Goal: Transaction & Acquisition: Purchase product/service

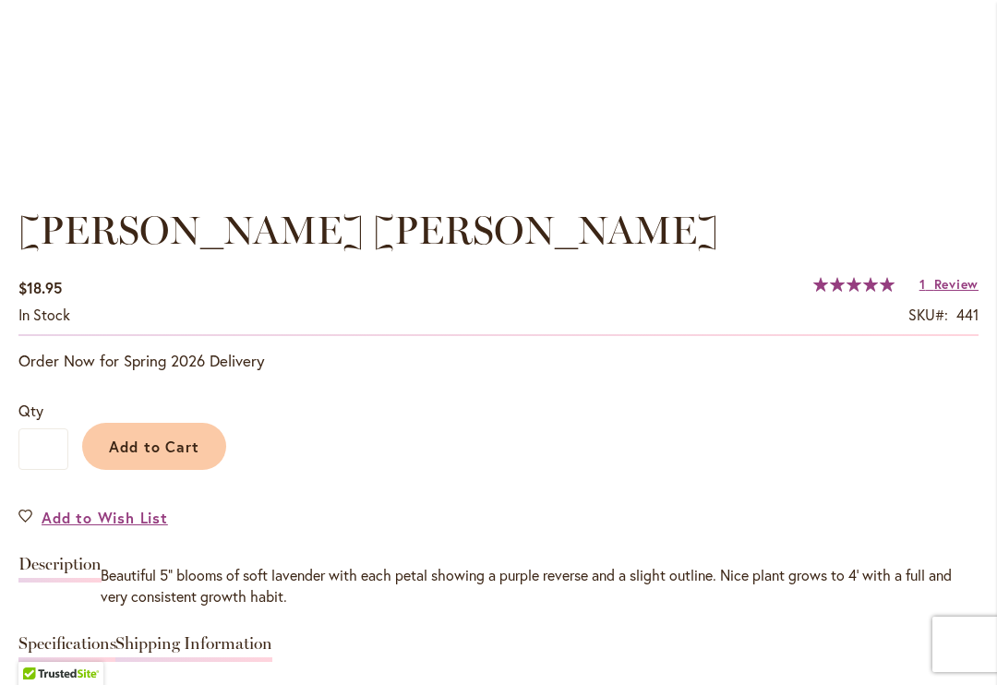
scroll to position [1166, 0]
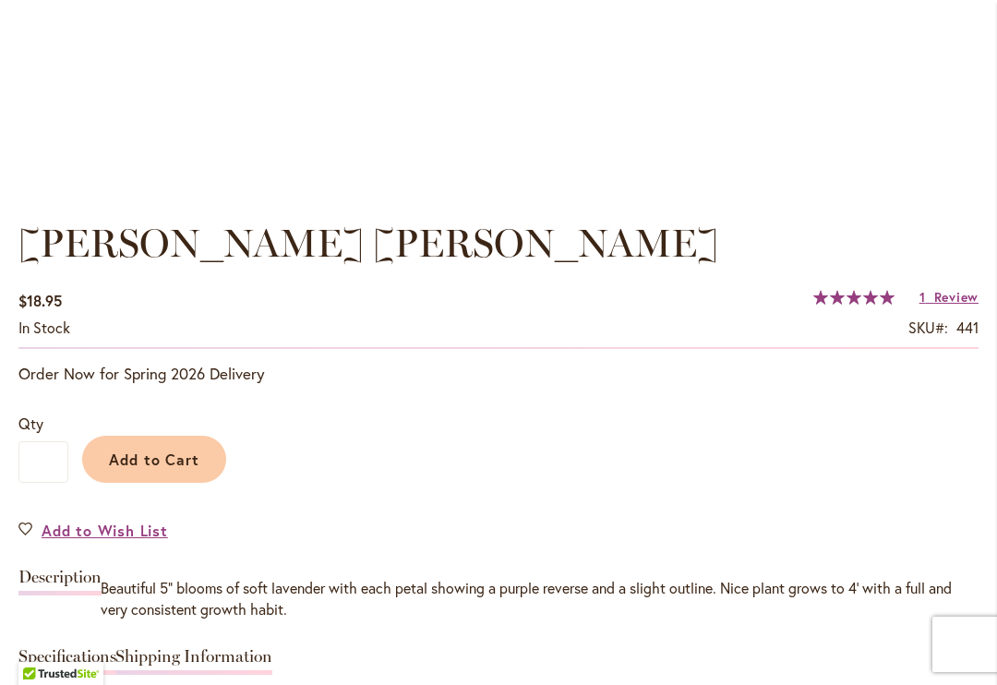
click at [171, 453] on span "Add to Cart" at bounding box center [154, 459] width 91 height 19
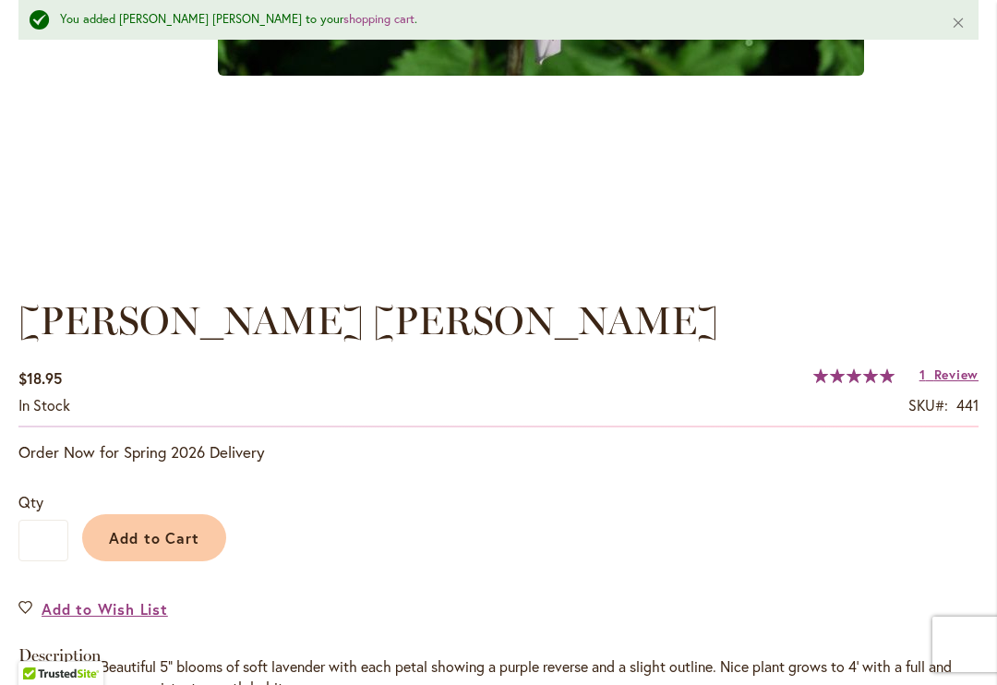
scroll to position [1132, 0]
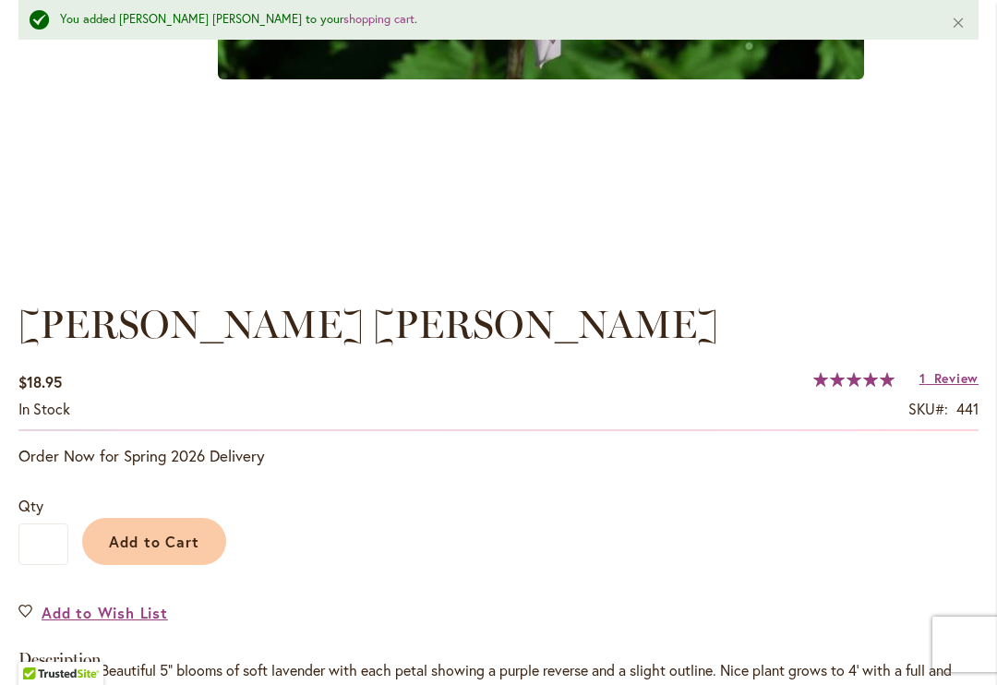
click at [178, 538] on span "Add to Cart" at bounding box center [154, 541] width 91 height 19
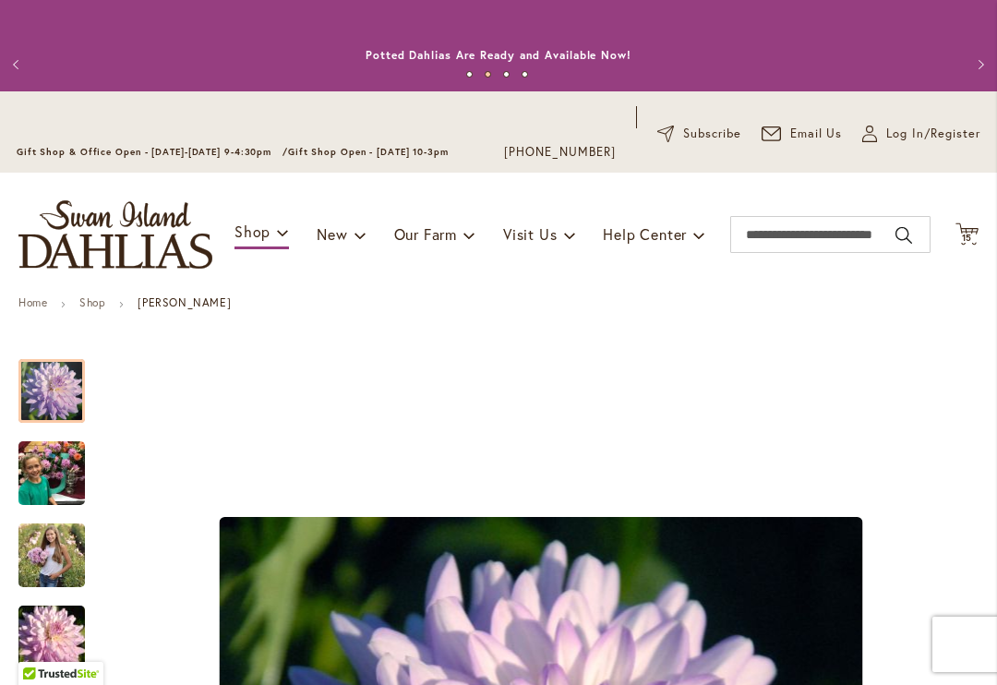
click at [995, 238] on div "Toggle Nav Shop Dahlia Tubers Collections Fresh Cut Dahlias Gardening Supplies …" at bounding box center [498, 235] width 997 height 124
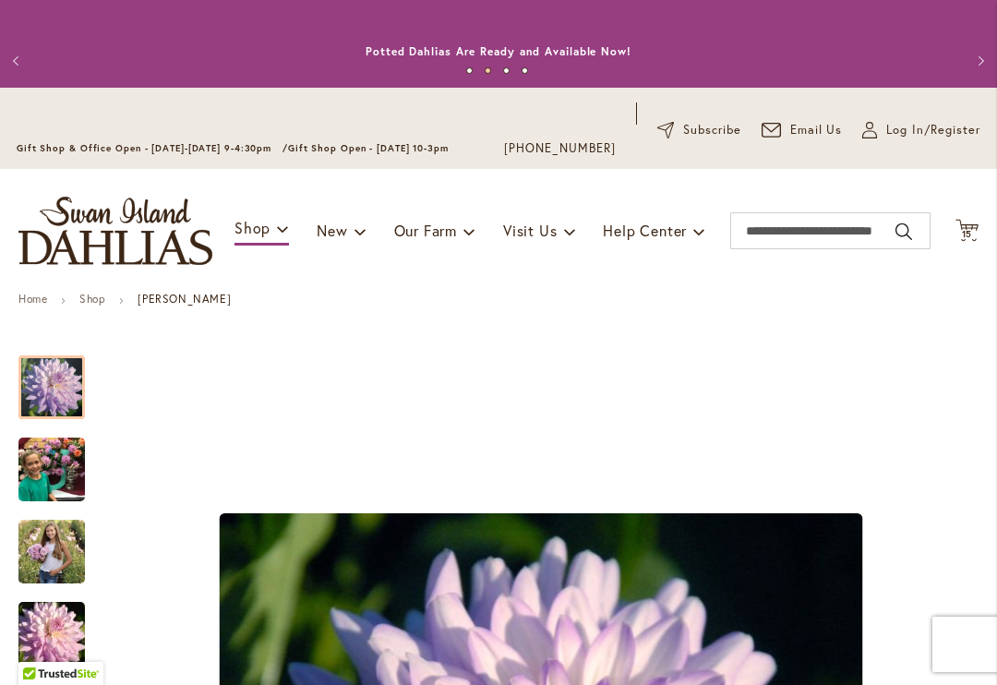
click at [968, 226] on icon "Cart .cls-1 { fill: #231f20; }" at bounding box center [967, 230] width 23 height 23
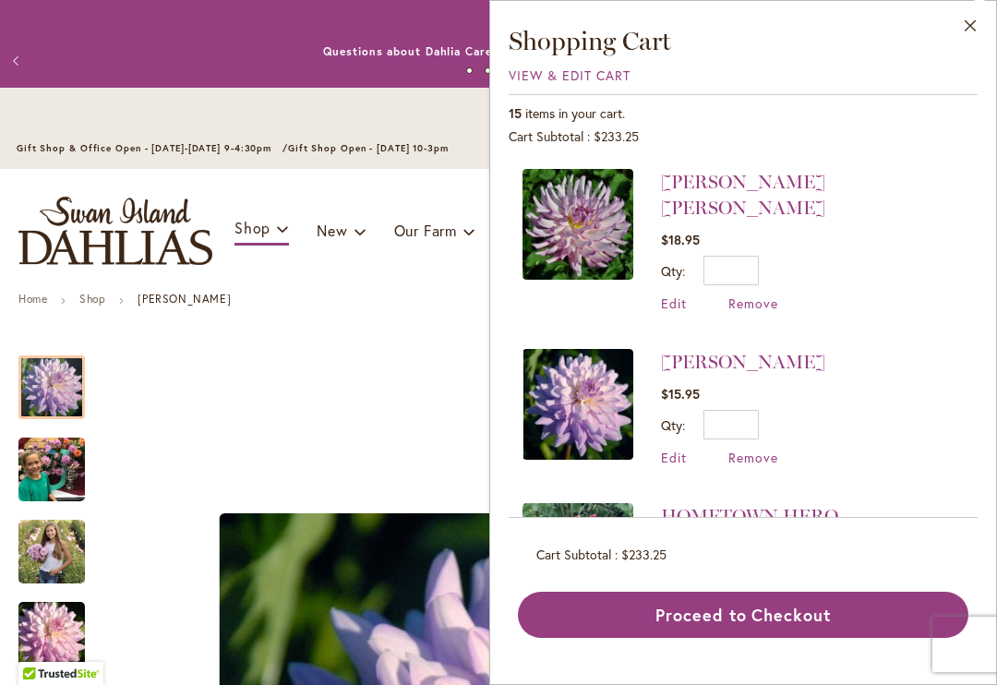
click at [670, 295] on span "Edit" at bounding box center [674, 304] width 26 height 18
click at [676, 295] on span "Edit" at bounding box center [674, 304] width 26 height 18
click at [741, 256] on input "*" at bounding box center [731, 271] width 55 height 30
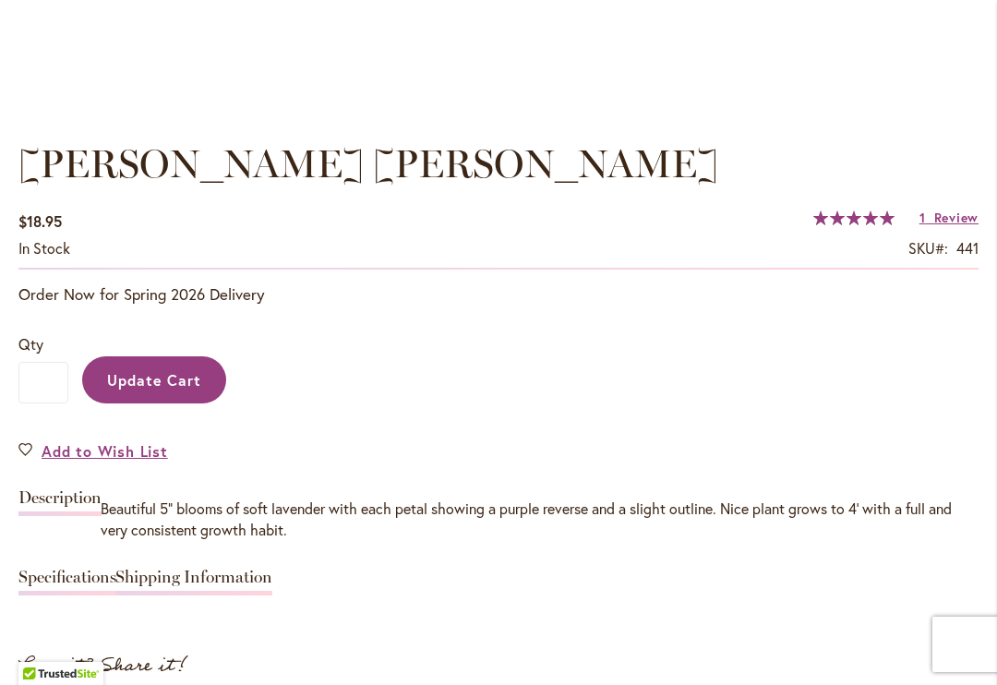
scroll to position [1256, 0]
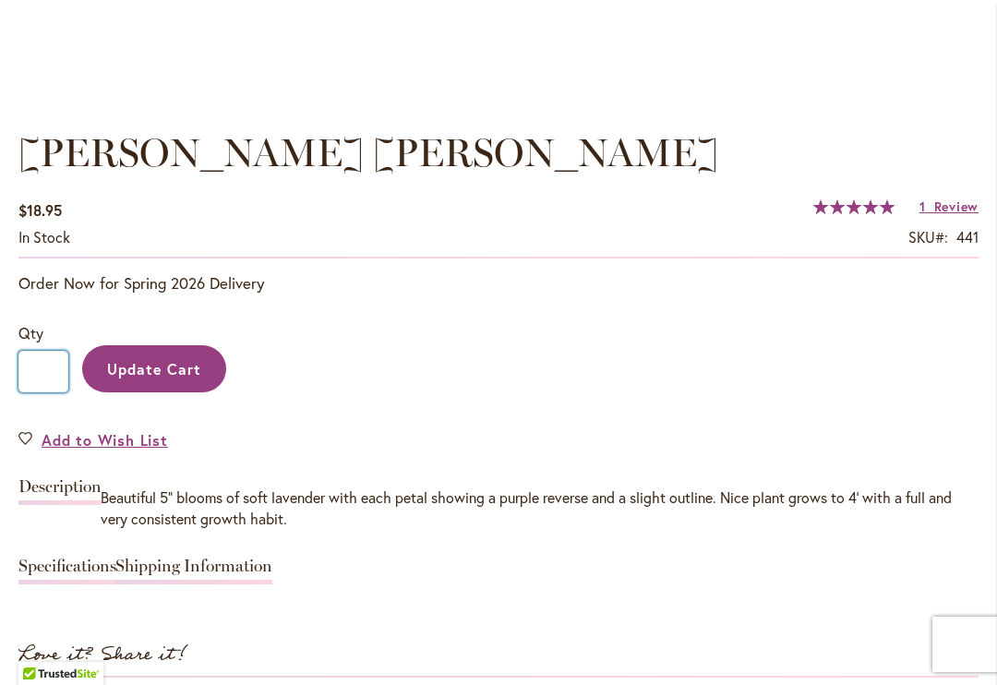
click at [45, 376] on input "*" at bounding box center [43, 372] width 50 height 42
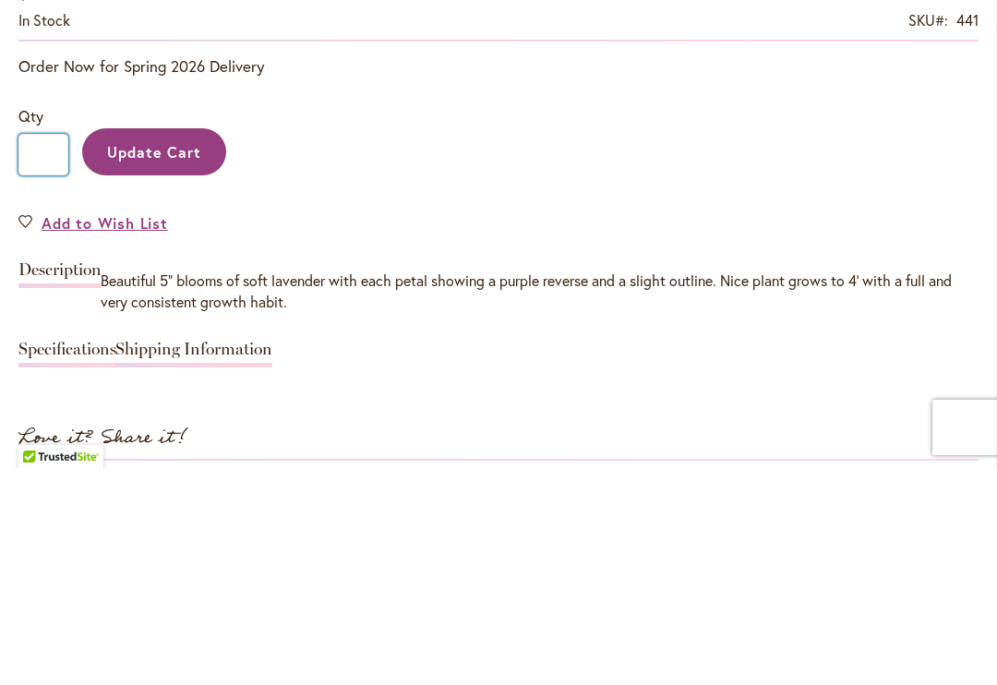
type input "*"
click at [175, 359] on span "Update Cart" at bounding box center [154, 368] width 95 height 19
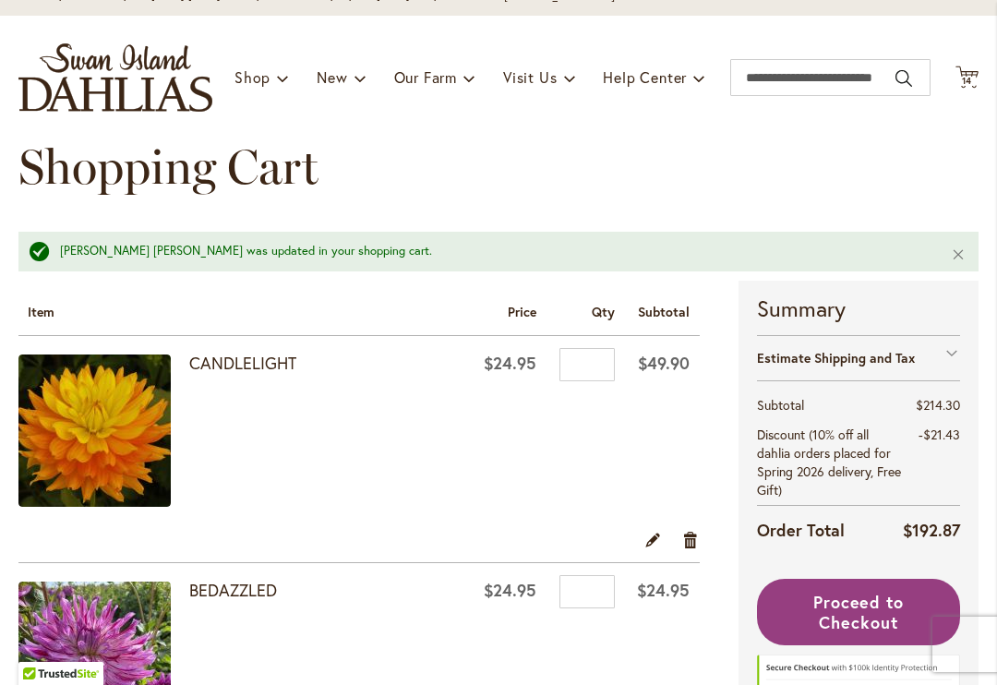
scroll to position [158, 0]
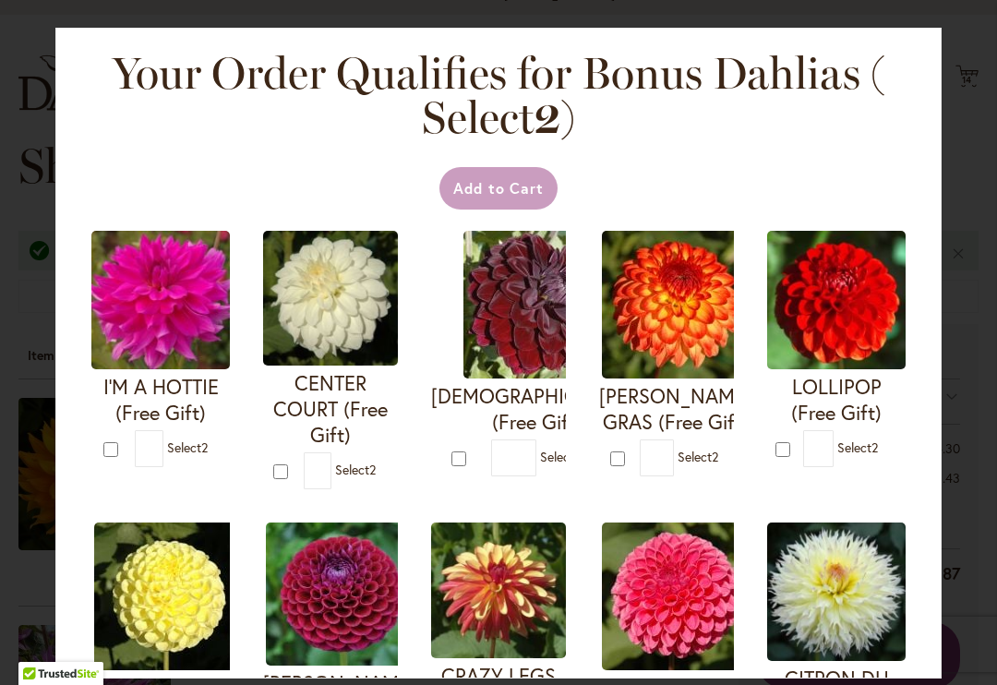
click at [591, 368] on div "[PERSON_NAME] GRAS (Free Gift) * 2" at bounding box center [666, 360] width 159 height 283
type input "*"
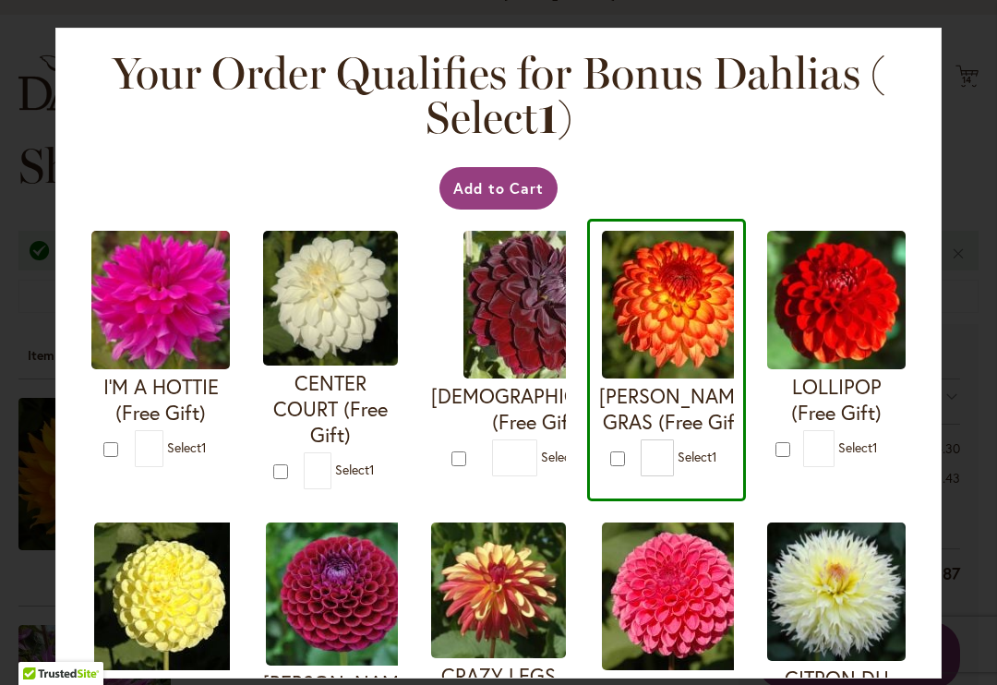
scroll to position [0, 0]
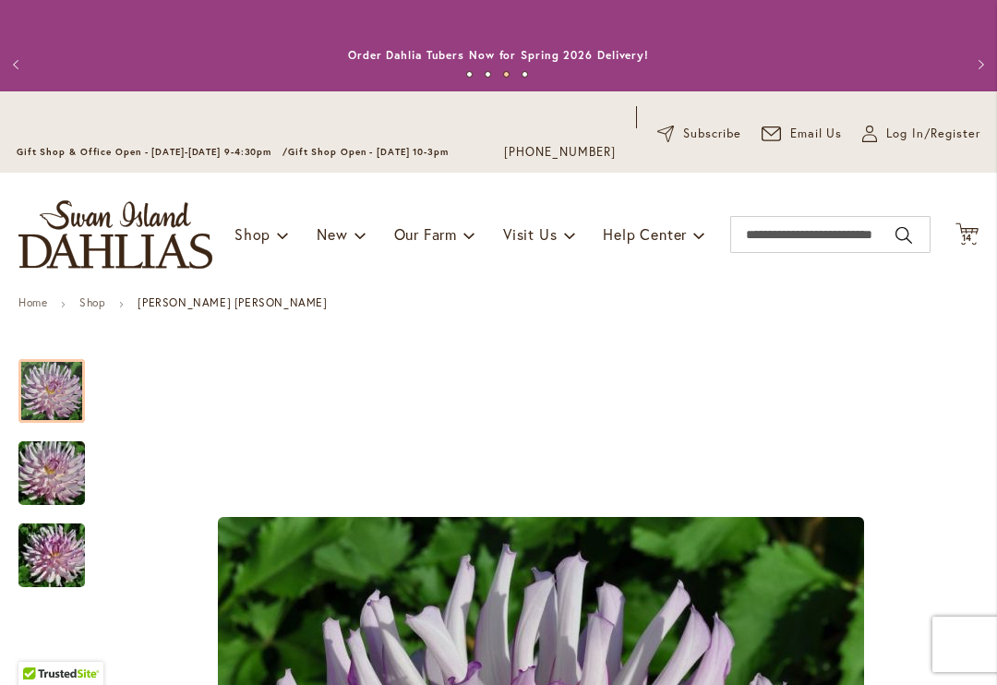
click at [977, 223] on icon "Cart .cls-1 { fill: #231f20; }" at bounding box center [967, 234] width 23 height 23
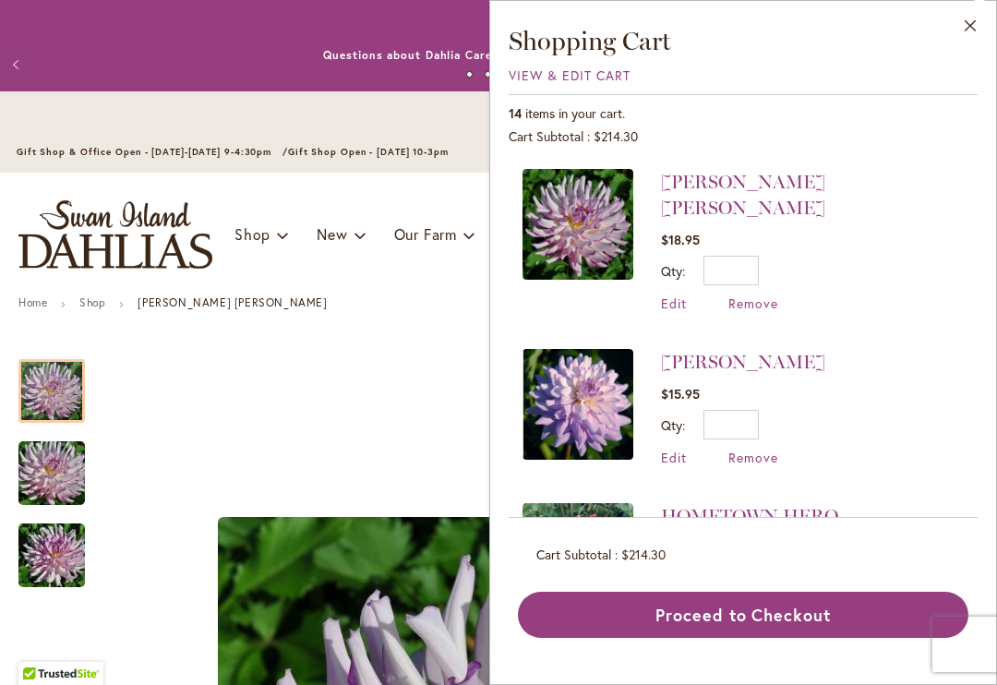
click at [749, 449] on span "Remove" at bounding box center [754, 458] width 50 height 18
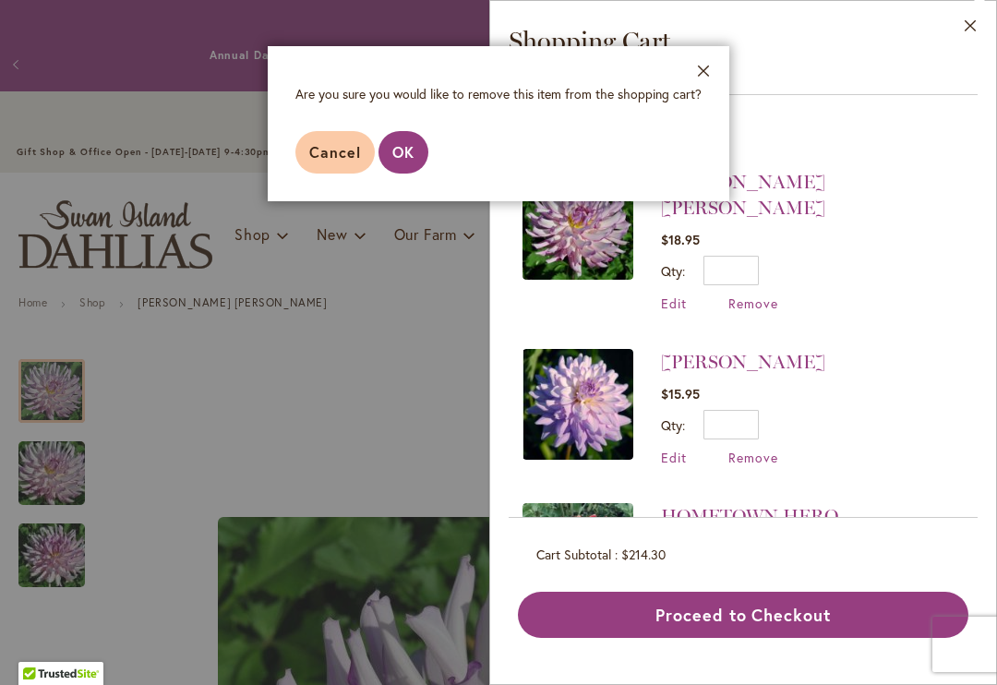
click at [406, 146] on span "OK" at bounding box center [404, 151] width 22 height 19
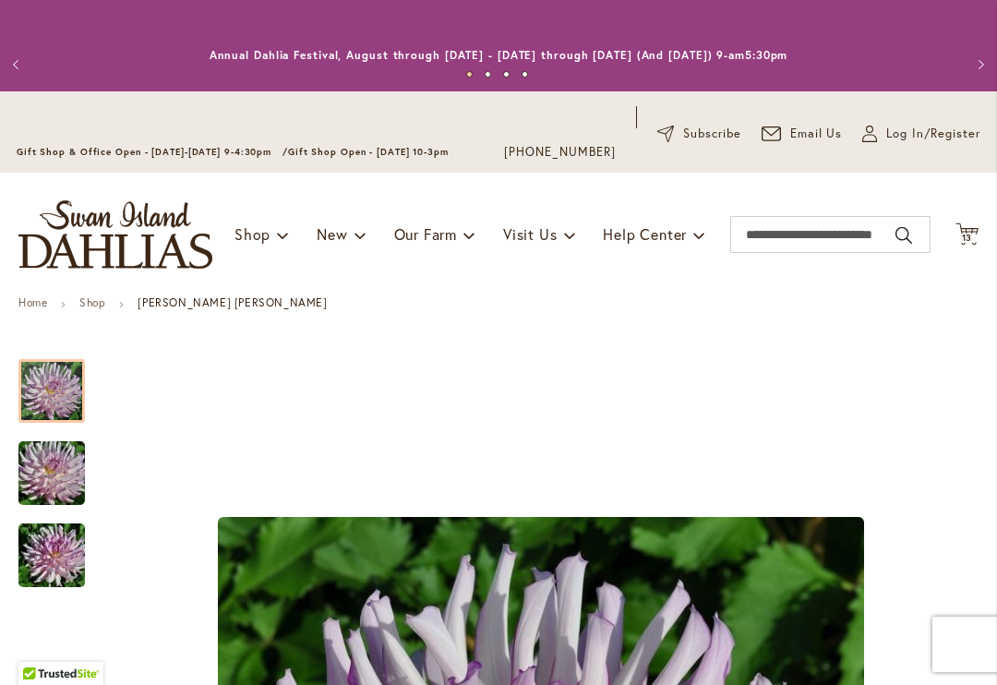
click at [974, 242] on icon "Cart .cls-1 { fill: #231f20; }" at bounding box center [967, 234] width 23 height 23
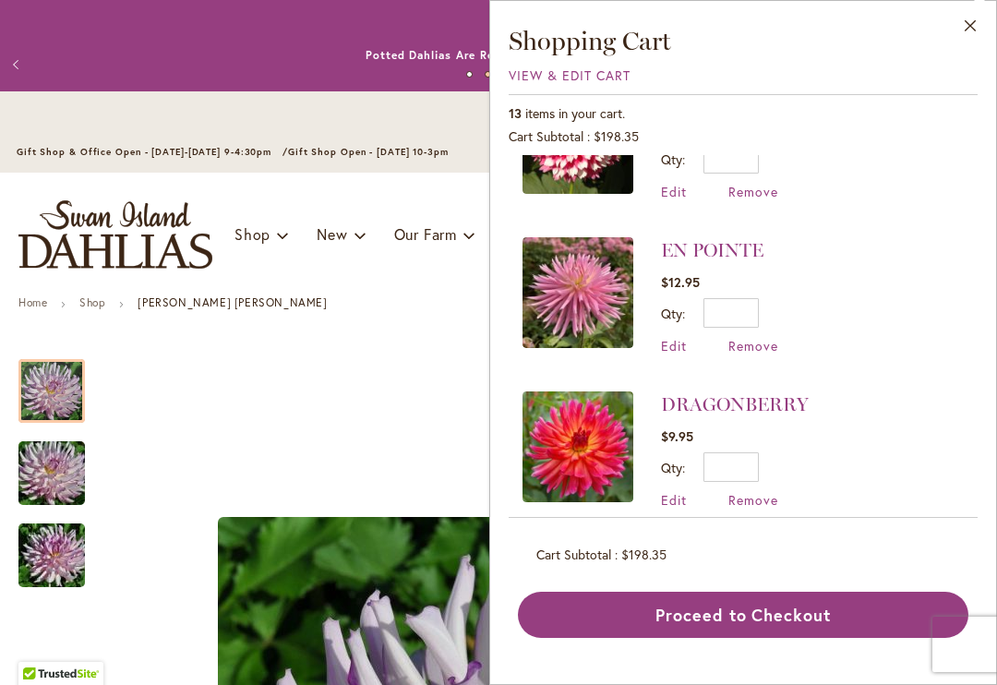
scroll to position [578, 0]
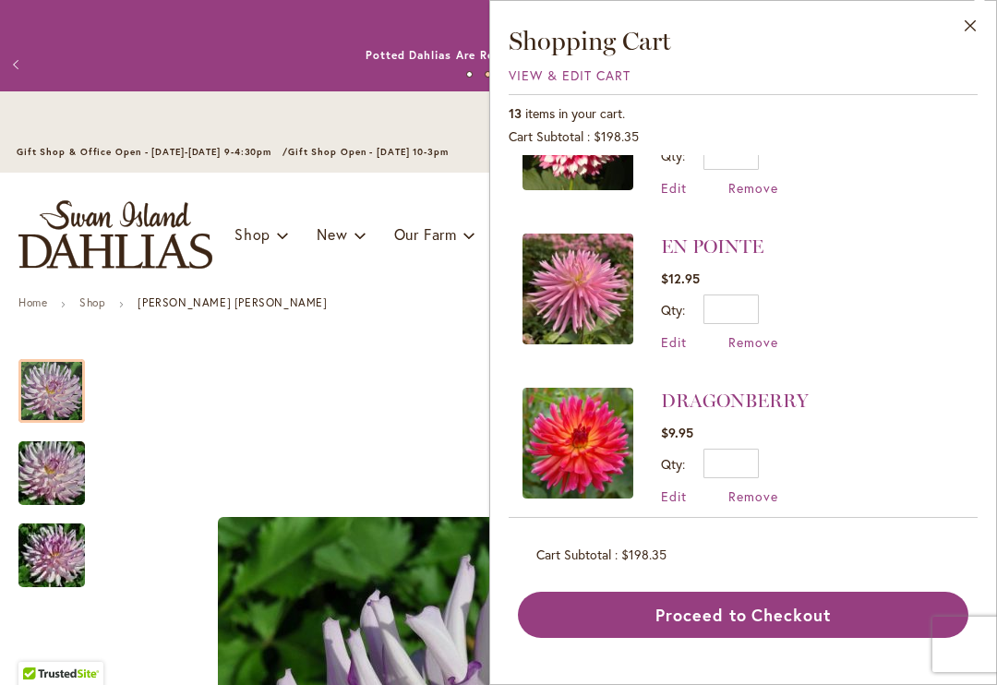
click at [764, 488] on span "Remove" at bounding box center [754, 497] width 50 height 18
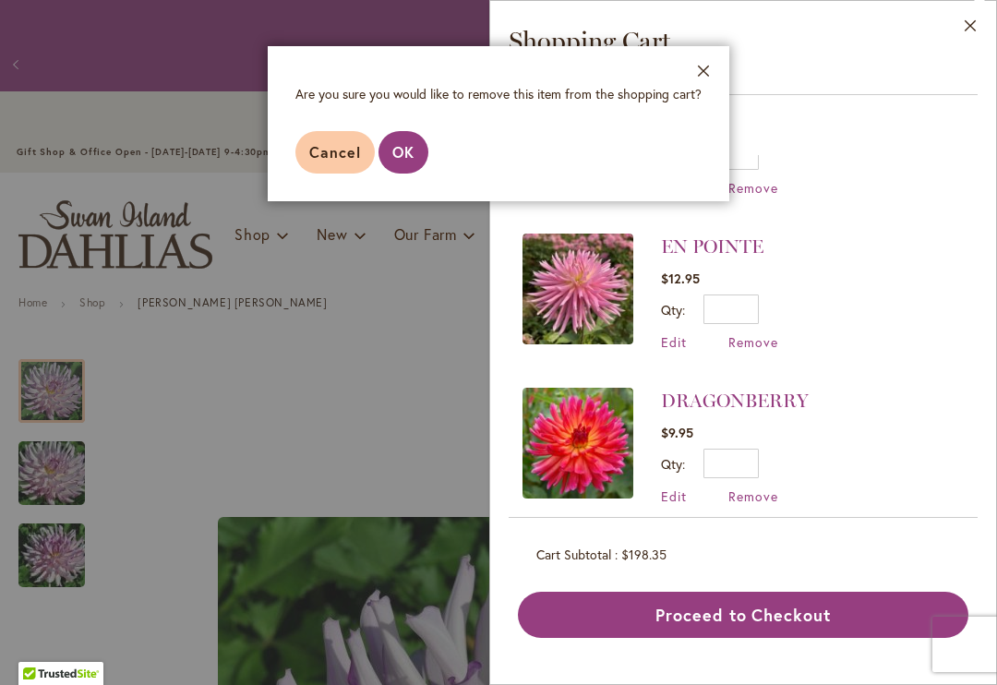
click at [381, 140] on button "OK" at bounding box center [404, 152] width 50 height 42
